Goal: Task Accomplishment & Management: Use online tool/utility

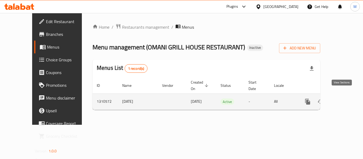
drag, startPoint x: 0, startPoint y: 0, endPoint x: 342, endPoint y: 96, distance: 355.1
click at [343, 99] on icon "enhanced table" at bounding box center [346, 102] width 6 height 6
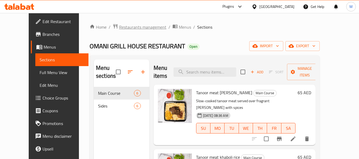
click at [122, 24] on span "Restaurants management" at bounding box center [142, 27] width 47 height 6
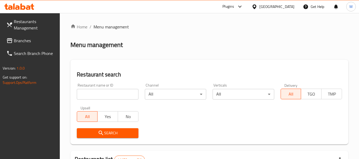
click at [122, 93] on input "search" at bounding box center [107, 94] width 61 height 11
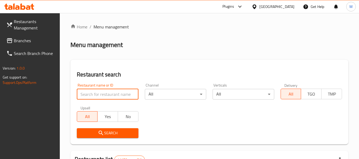
paste input "Pull Me Pizzeria"
type input "Pull Me Pizzeria"
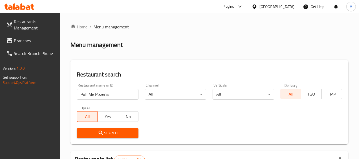
click at [113, 135] on span "Search" at bounding box center [107, 133] width 53 height 7
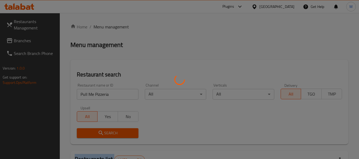
click at [113, 135] on div at bounding box center [179, 79] width 359 height 159
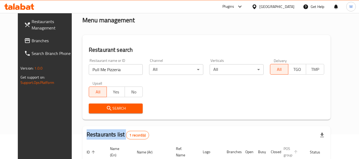
scroll to position [71, 0]
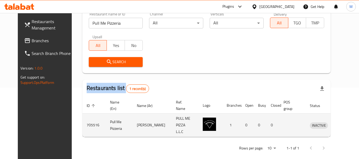
click at [339, 123] on icon "enhanced table" at bounding box center [342, 125] width 6 height 6
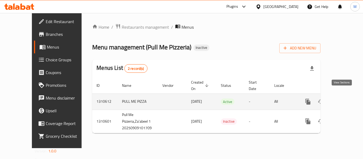
click at [344, 100] on icon "enhanced table" at bounding box center [346, 102] width 5 height 5
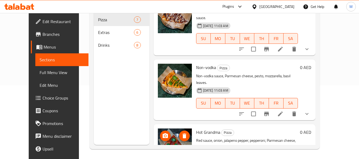
scroll to position [74, 0]
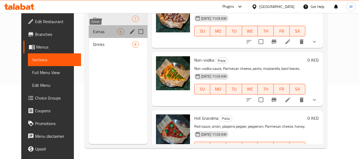
click at [100, 31] on span "Extras" at bounding box center [105, 31] width 24 height 6
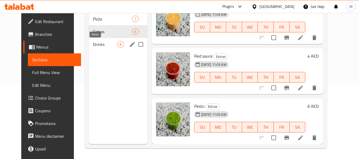
scroll to position [163, 0]
click at [98, 46] on span "Drinks" at bounding box center [105, 44] width 24 height 6
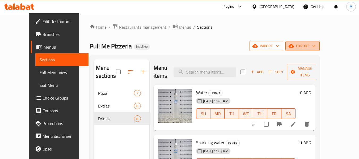
click at [316, 43] on span "export" at bounding box center [303, 46] width 26 height 7
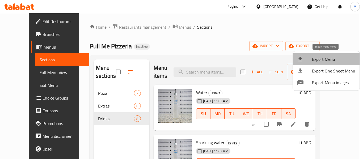
click at [332, 60] on span "Export Menu" at bounding box center [333, 59] width 43 height 6
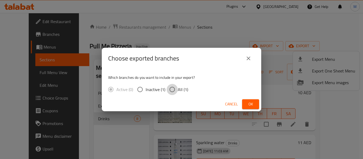
click at [176, 90] on input "All (1)" at bounding box center [172, 89] width 11 height 11
radio input "true"
click at [244, 106] on button "Ok" at bounding box center [250, 105] width 17 height 10
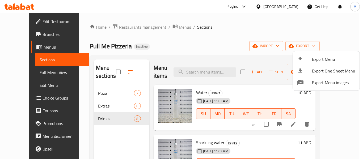
click at [117, 27] on div at bounding box center [181, 79] width 363 height 159
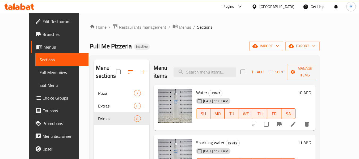
drag, startPoint x: 117, startPoint y: 27, endPoint x: 81, endPoint y: 6, distance: 42.5
click at [119, 27] on span "Restaurants management" at bounding box center [142, 27] width 47 height 6
